Goal: Task Accomplishment & Management: Manage account settings

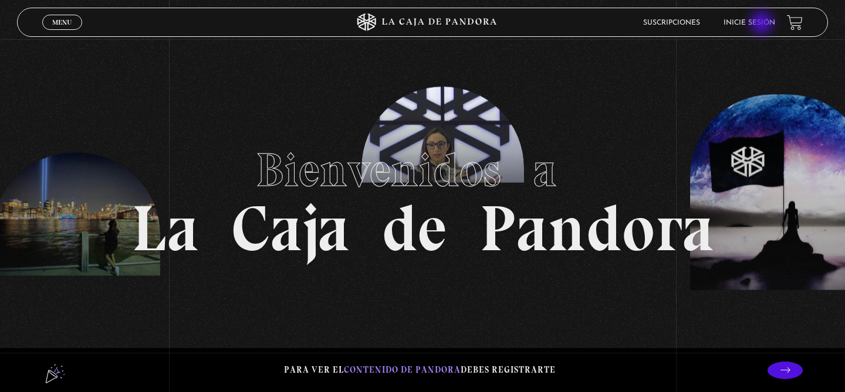
click at [763, 24] on link "Inicie sesión" at bounding box center [749, 22] width 52 height 7
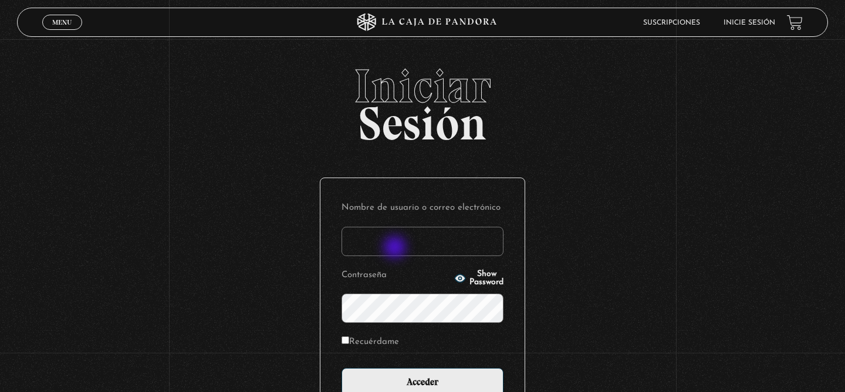
click at [394, 249] on input "Nombre de usuario o correo electrónico" at bounding box center [422, 241] width 162 height 29
type input "[EMAIL_ADDRESS][DOMAIN_NAME]"
click at [341, 368] on input "Acceder" at bounding box center [422, 382] width 162 height 29
